Goal: Task Accomplishment & Management: Manage account settings

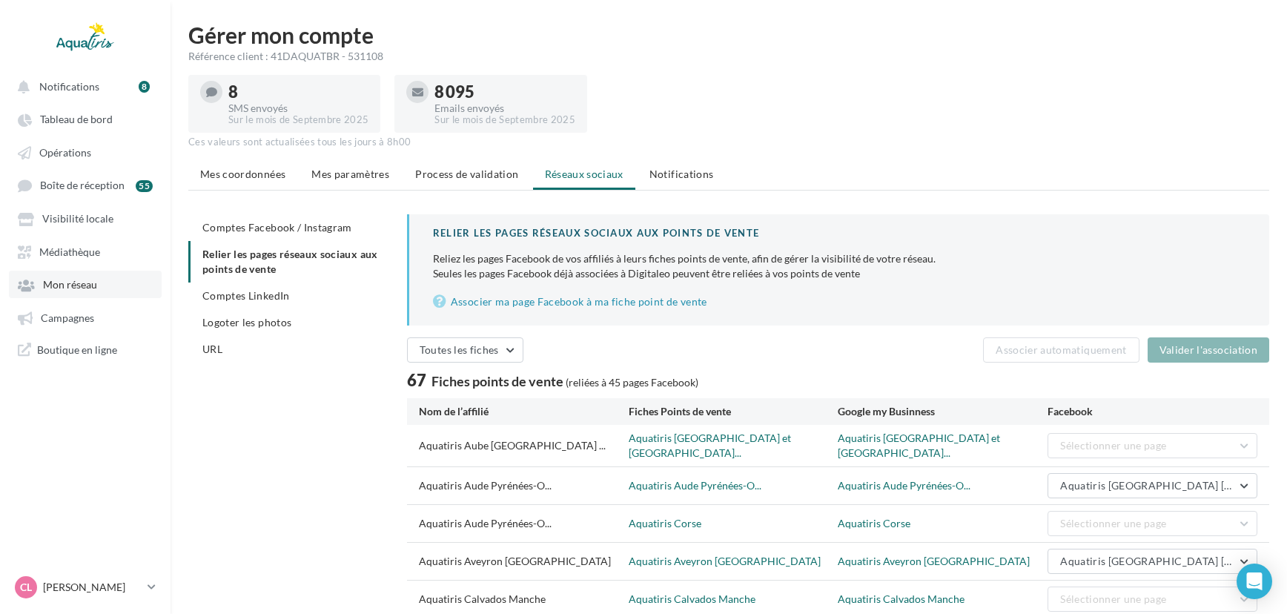
drag, startPoint x: 0, startPoint y: 0, endPoint x: 87, endPoint y: 297, distance: 309.8
click at [62, 311] on link "Campagnes" at bounding box center [85, 317] width 153 height 27
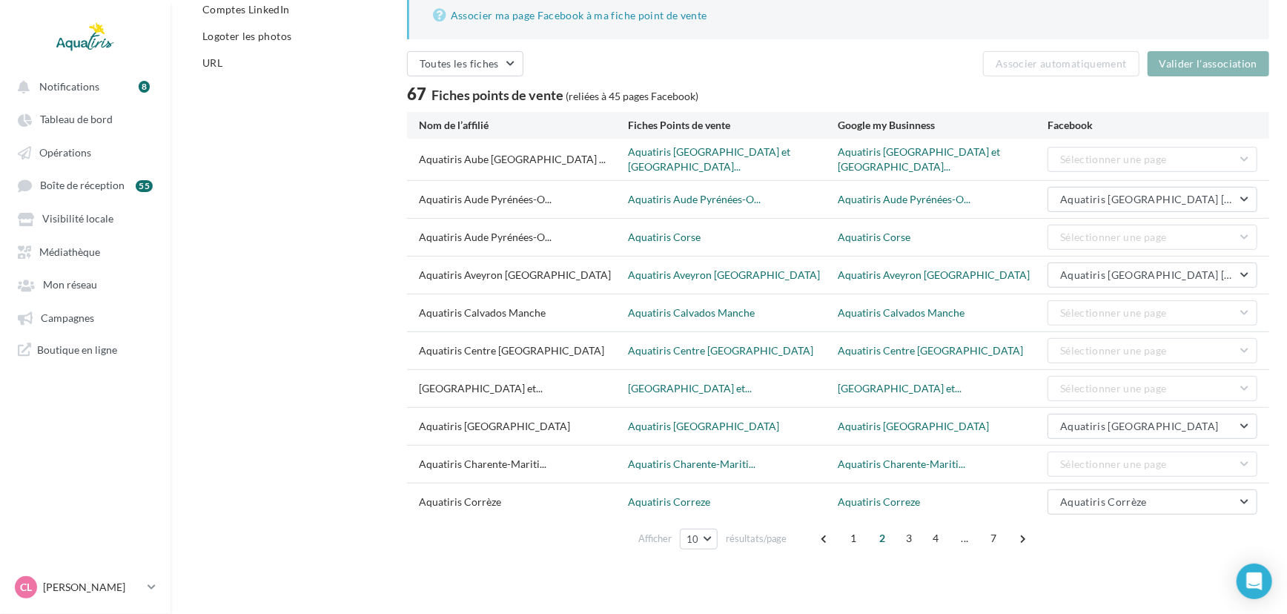
scroll to position [23, 0]
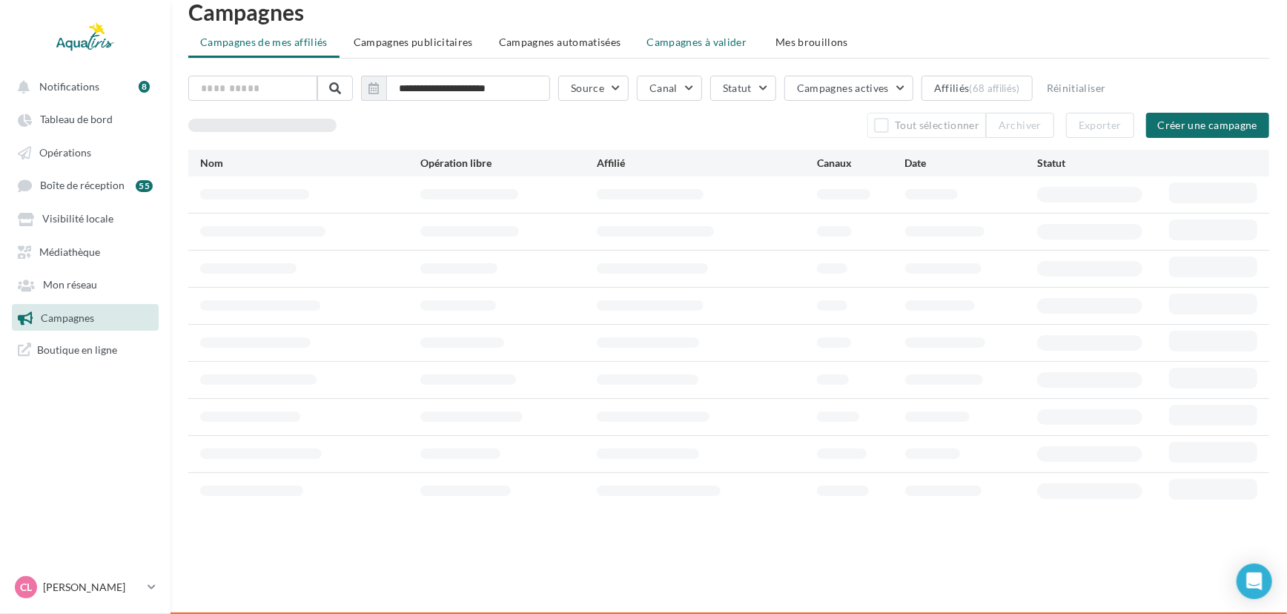
click at [723, 32] on li "Campagnes à valider" at bounding box center [698, 42] width 127 height 27
